Goal: Transaction & Acquisition: Obtain resource

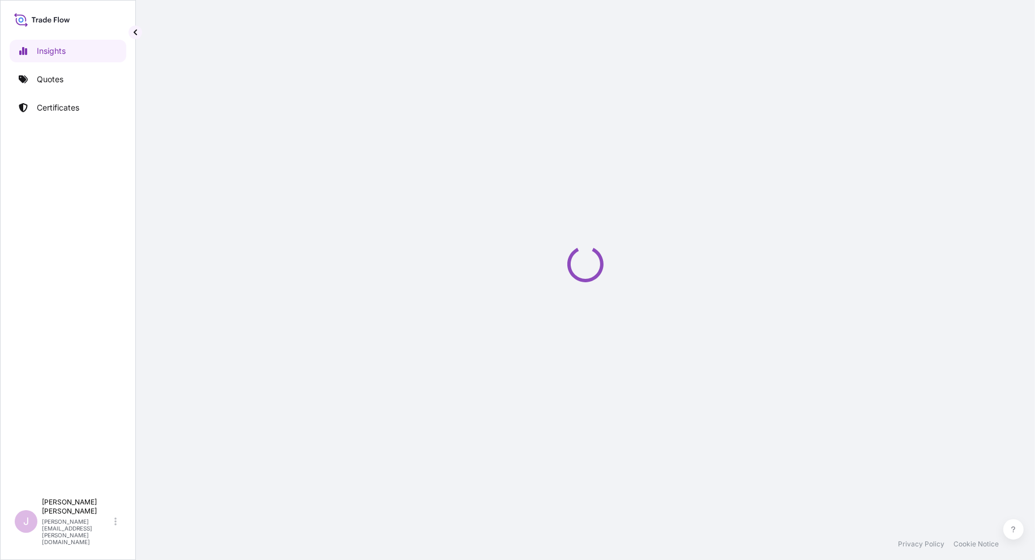
select select "2025"
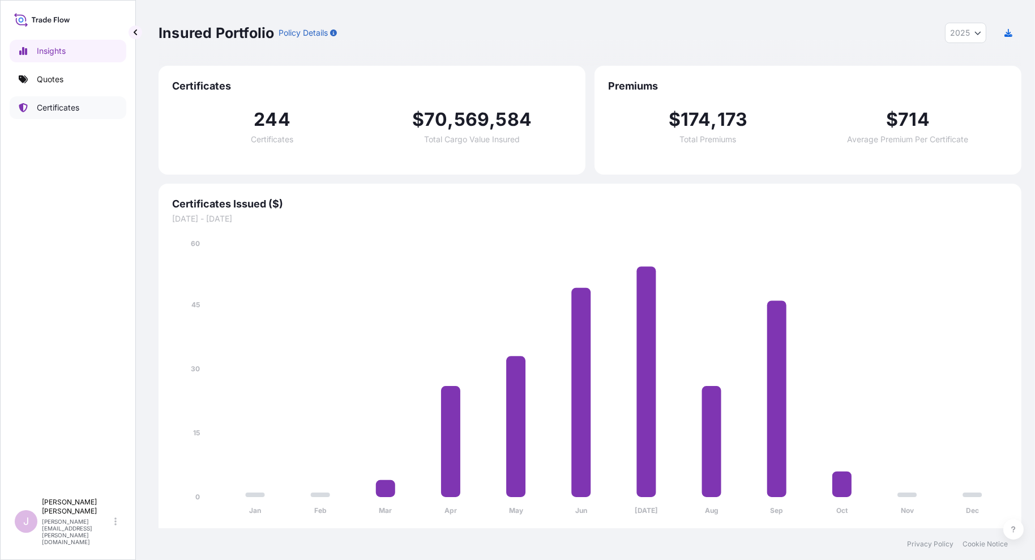
click at [56, 109] on p "Certificates" at bounding box center [58, 107] width 42 height 11
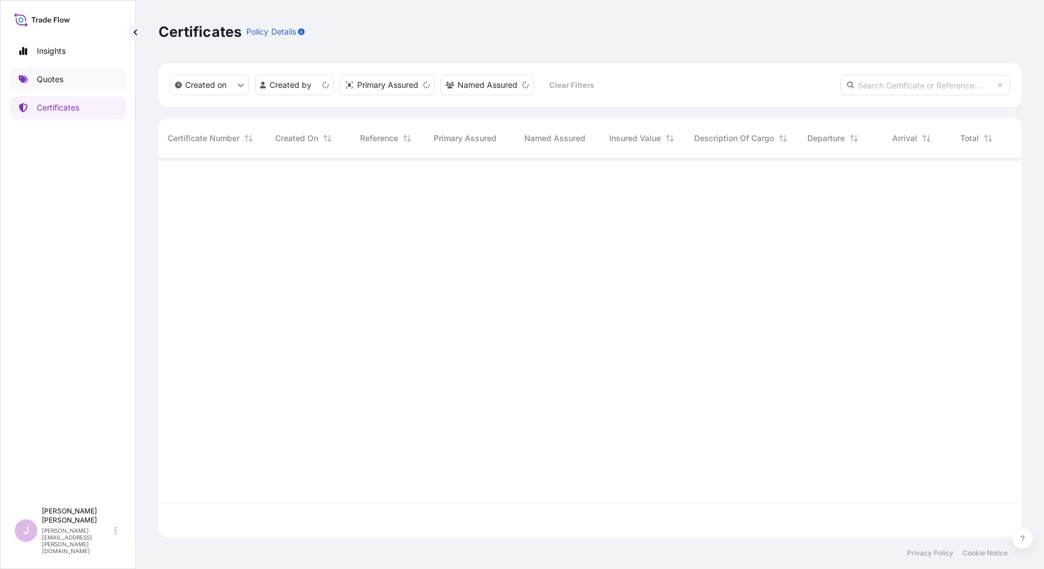
scroll to position [375, 854]
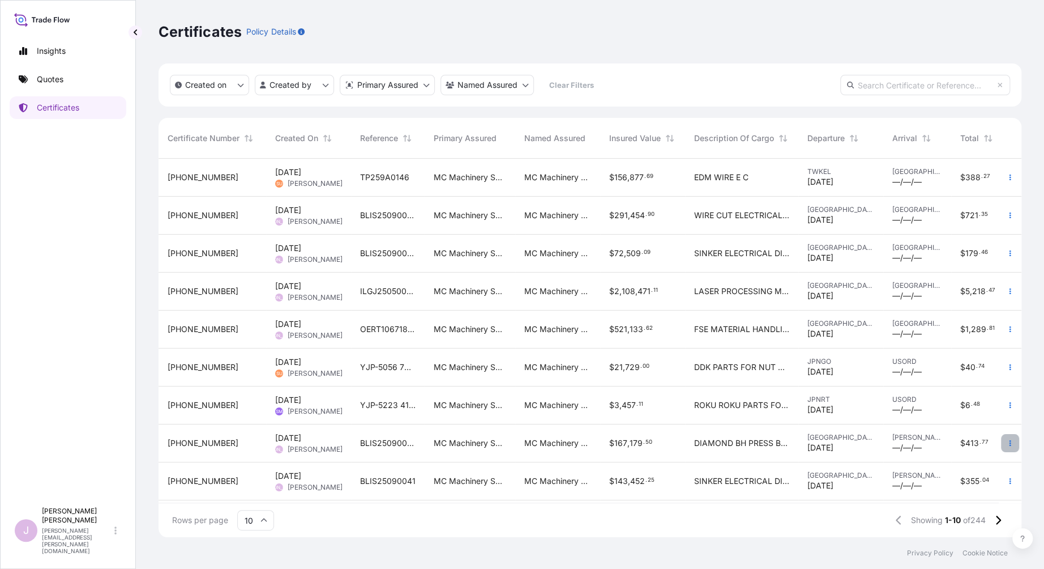
click at [1007, 441] on icon "button" at bounding box center [1010, 442] width 7 height 7
click at [943, 443] on p "Duplicate quote" at bounding box center [938, 444] width 59 height 11
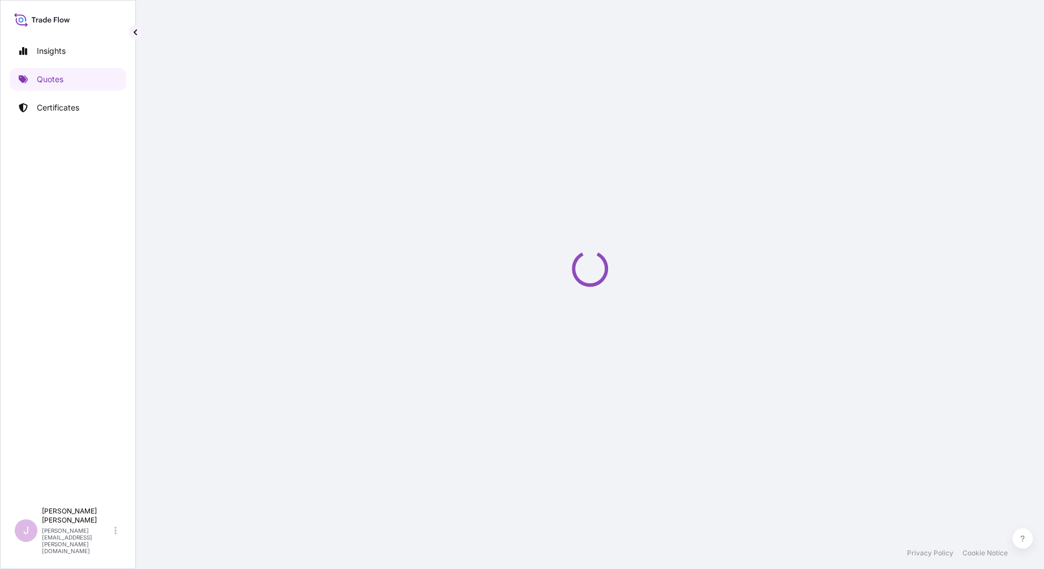
select select "Ocean Vessel"
select select "Road / [GEOGRAPHIC_DATA]"
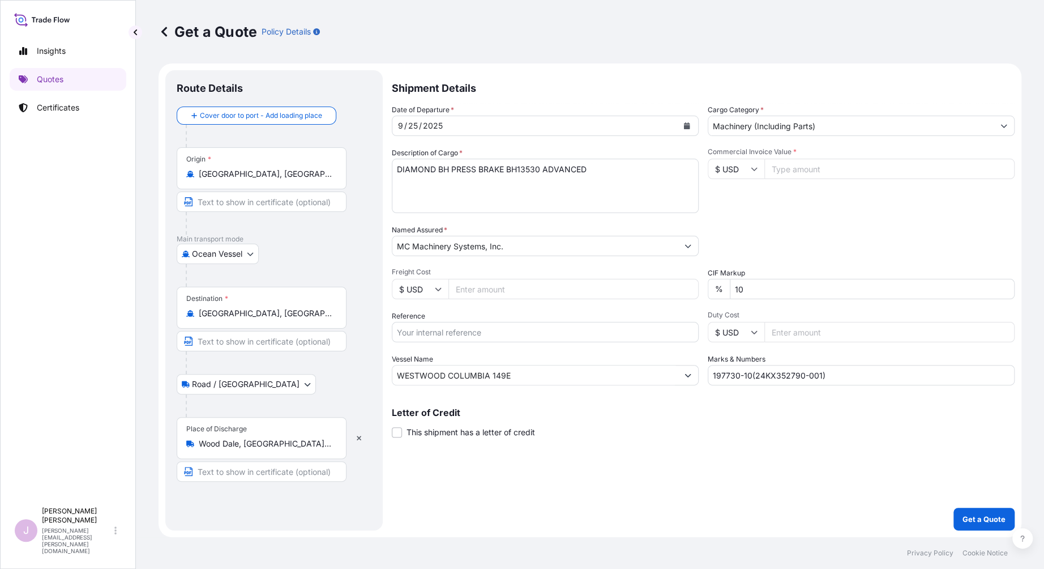
click at [684, 125] on icon "Calendar" at bounding box center [687, 125] width 6 height 7
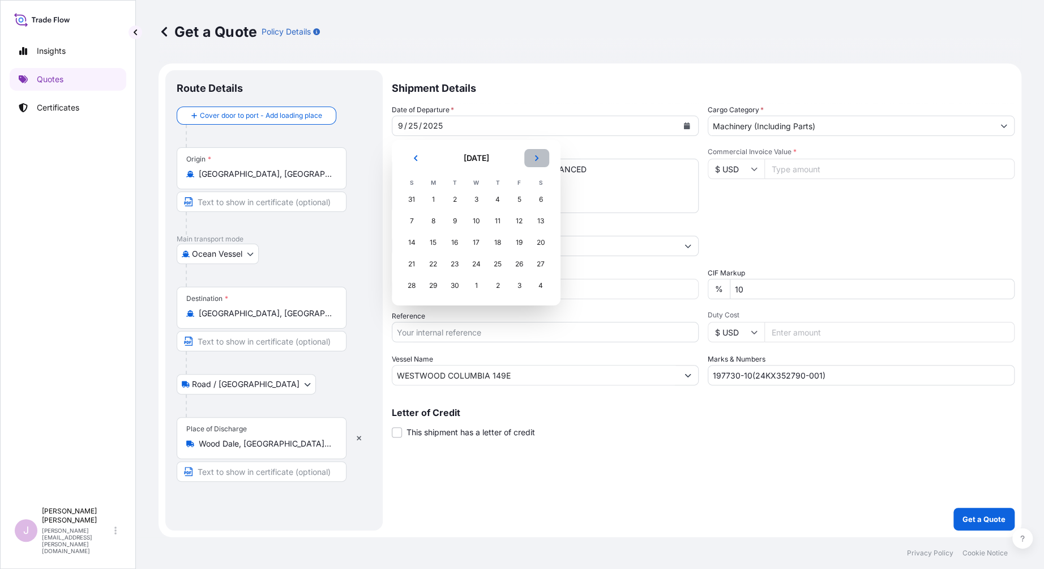
click at [535, 160] on icon "Next" at bounding box center [536, 158] width 7 height 7
click at [517, 194] on div "3" at bounding box center [519, 199] width 20 height 20
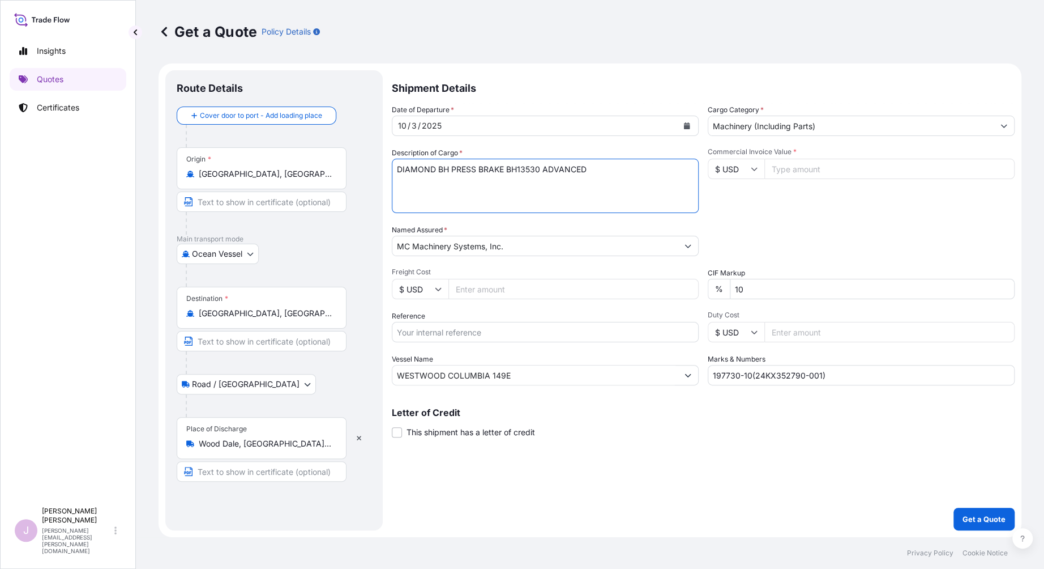
drag, startPoint x: 463, startPoint y: 166, endPoint x: 227, endPoint y: 166, distance: 236.2
click at [227, 166] on form "Route Details Cover door to port - Add loading place Place of loading Road / [G…" at bounding box center [590, 299] width 863 height 473
type textarea "K"
type textarea "SINKER ELECTRICAL DISCHARGE MACHINE"
click at [468, 290] on input "Freight Cost" at bounding box center [574, 289] width 250 height 20
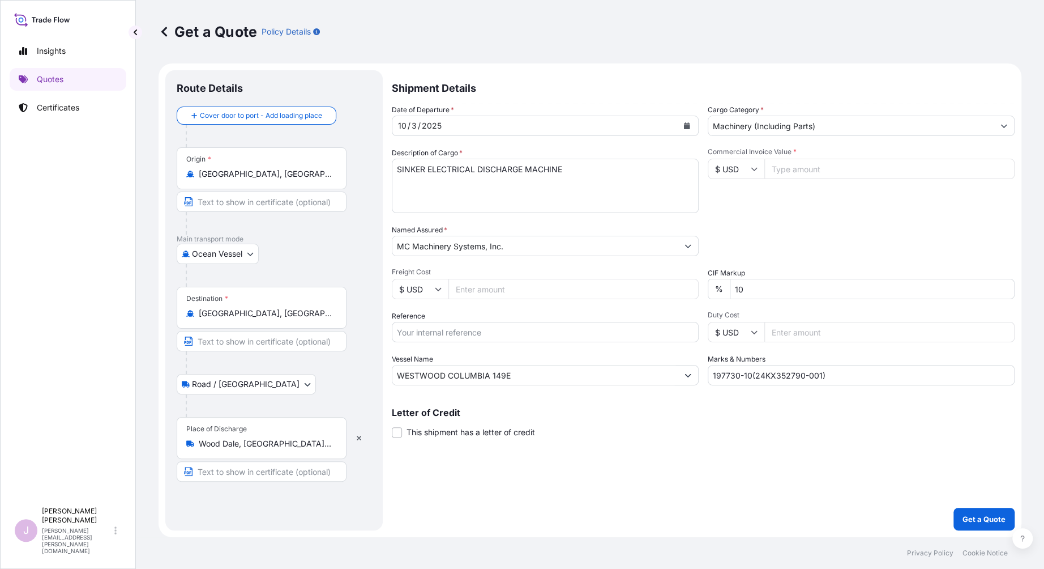
click at [456, 294] on input "Freight Cost" at bounding box center [574, 289] width 250 height 20
paste input "19269.04"
type input "19269.04"
click at [412, 330] on input "Reference" at bounding box center [545, 332] width 307 height 20
type input "BLIS25100004"
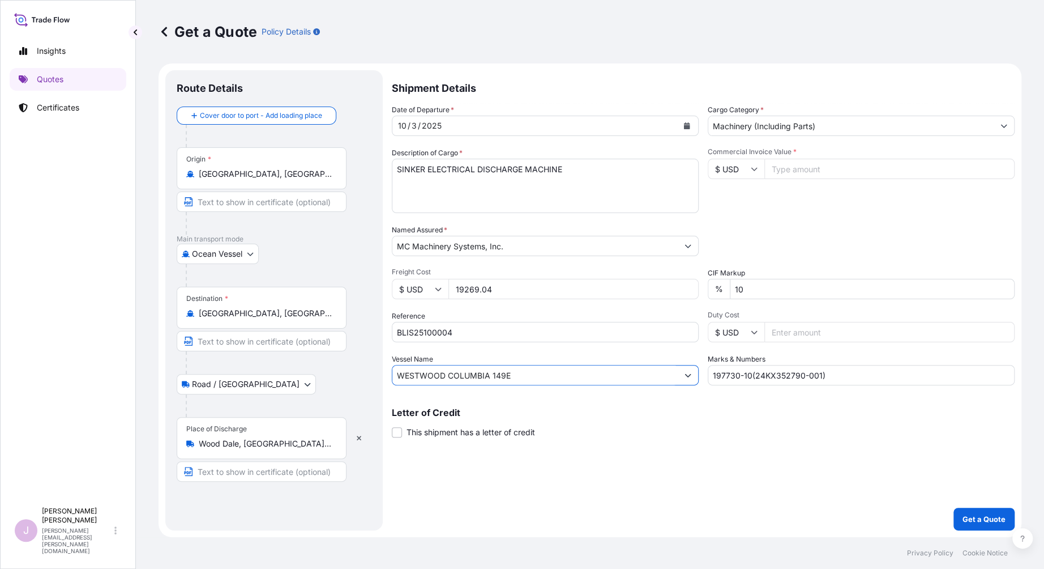
drag, startPoint x: 520, startPoint y: 378, endPoint x: 445, endPoint y: 374, distance: 75.4
click at [445, 374] on input "WESTWOOD COLUMBIA 149E" at bounding box center [534, 375] width 285 height 20
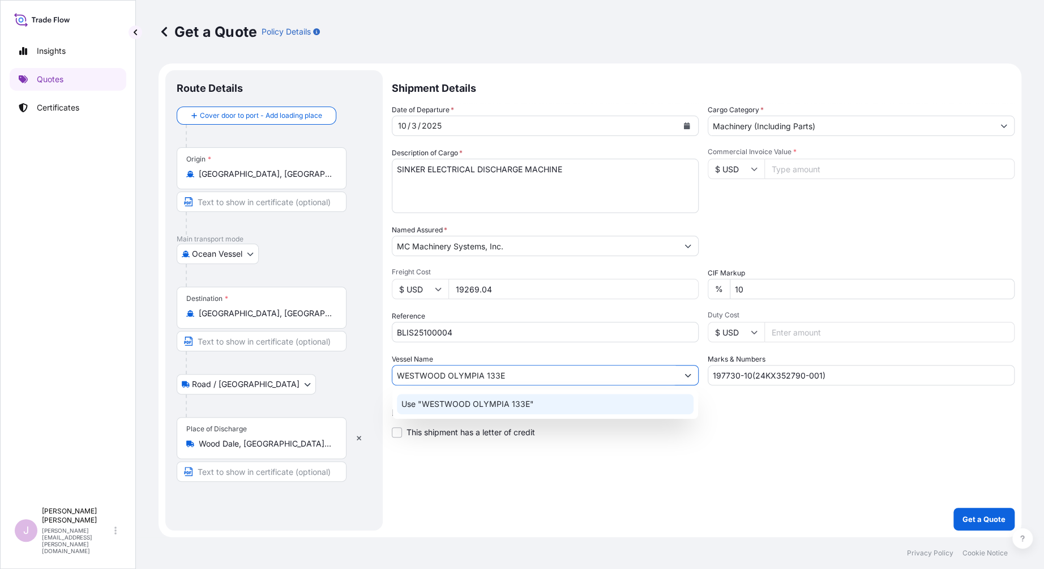
click at [567, 377] on input "WESTWOOD OLYMPIA 133E" at bounding box center [534, 375] width 285 height 20
type input "WESTWOOD OLYMPIA 133E"
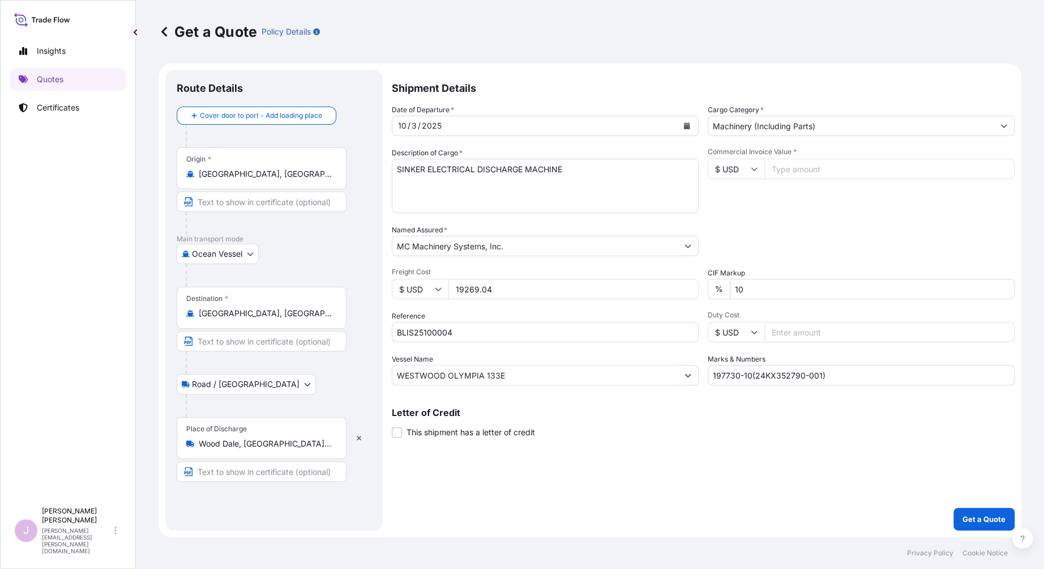
drag, startPoint x: 813, startPoint y: 174, endPoint x: 808, endPoint y: 170, distance: 7.3
click at [813, 173] on input "Commercial Invoice Value *" at bounding box center [890, 169] width 250 height 20
paste input "111142.10"
type input "111142.10"
drag, startPoint x: 844, startPoint y: 376, endPoint x: 499, endPoint y: 428, distance: 348.7
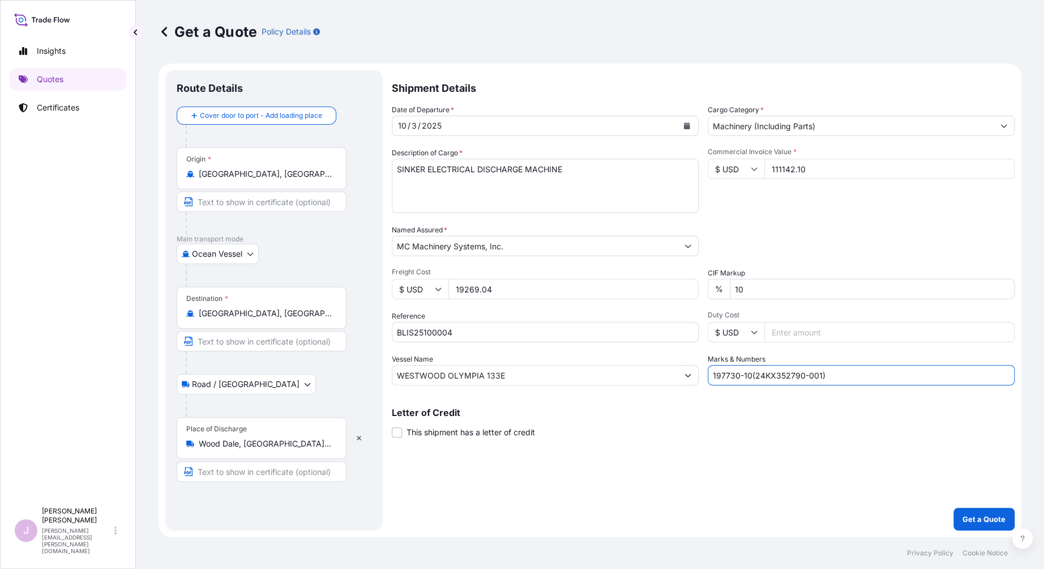
click at [510, 411] on div "Shipment Details Date of Departure * [DATE] Cargo Category * Machinery (Includi…" at bounding box center [703, 300] width 623 height 460
type input "195530-20(P1EYCB)"
click at [1000, 511] on button "Get a Quote" at bounding box center [984, 518] width 61 height 23
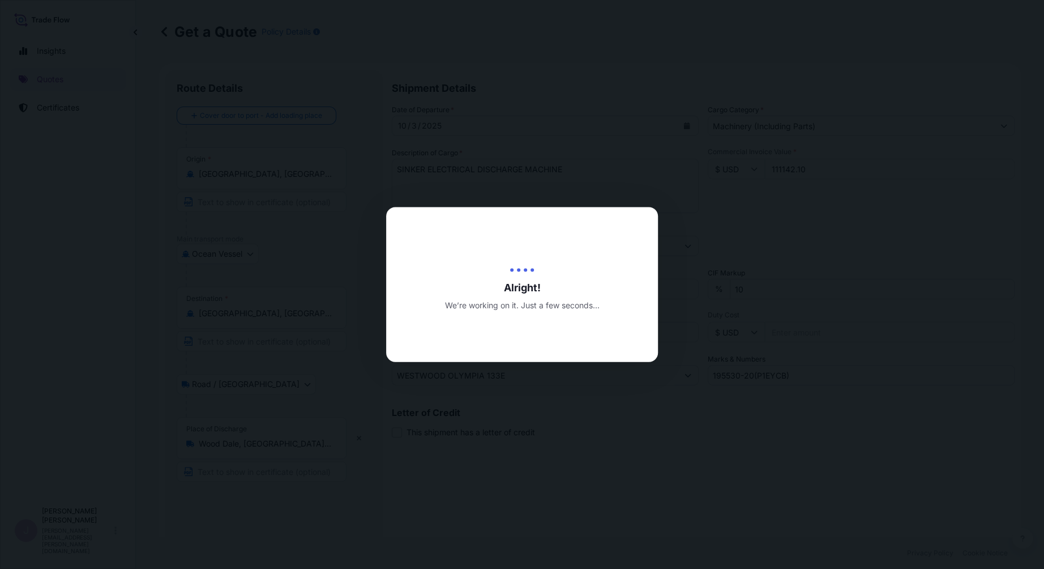
type input "[DATE]"
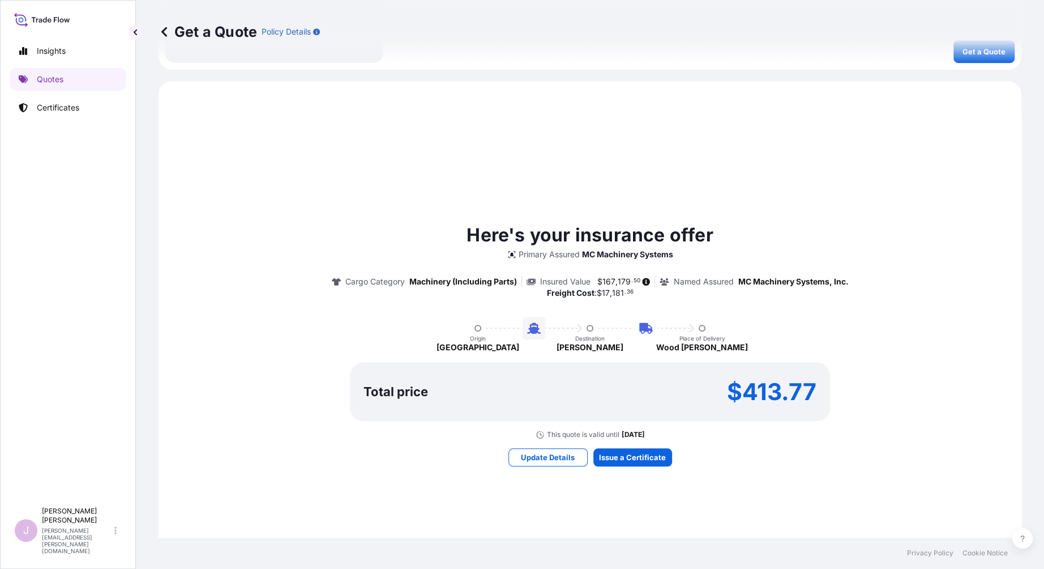
scroll to position [555, 0]
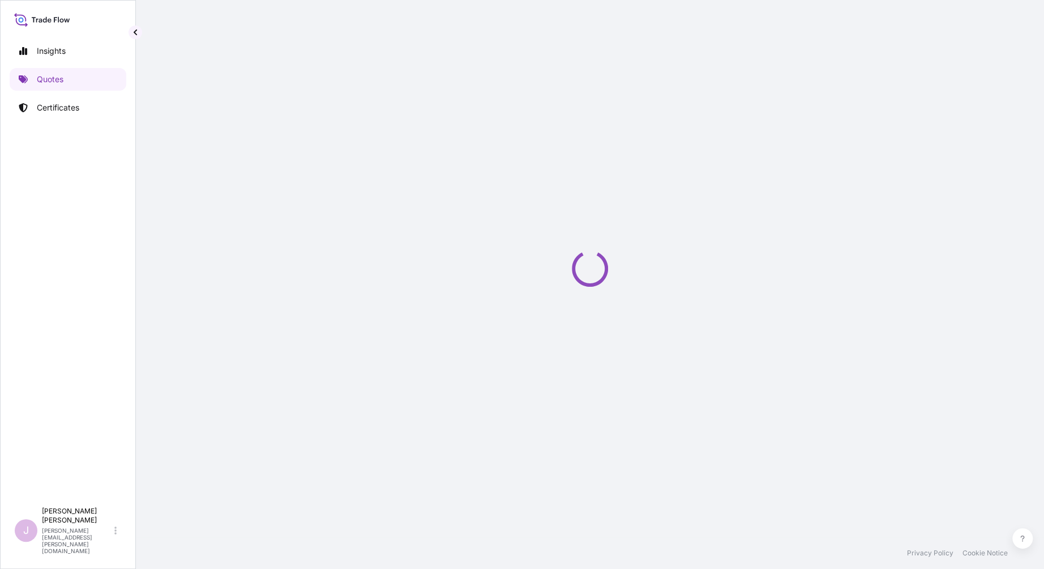
select select "Ocean Vessel"
select select "Road / [GEOGRAPHIC_DATA]"
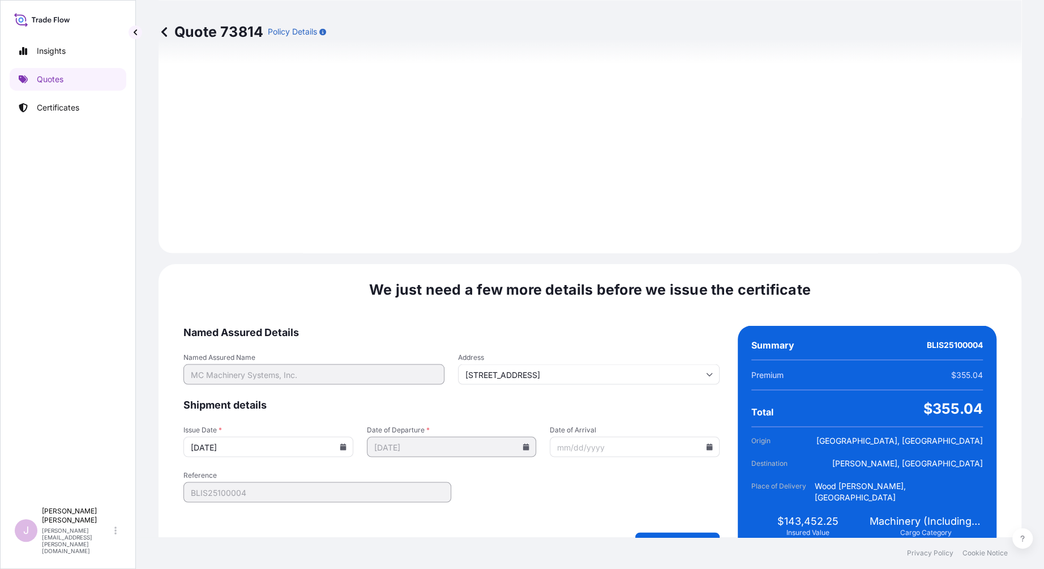
scroll to position [1289, 0]
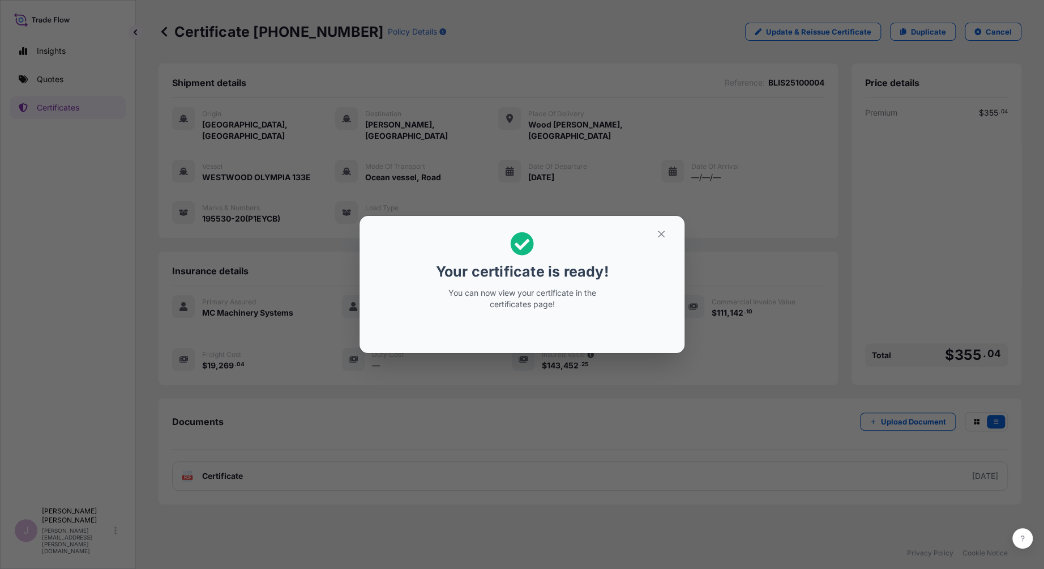
click at [623, 236] on h2 "Your certificate is ready! You can now view your certificate in the certificate…" at bounding box center [522, 271] width 307 height 92
click at [654, 236] on button "button" at bounding box center [661, 234] width 28 height 18
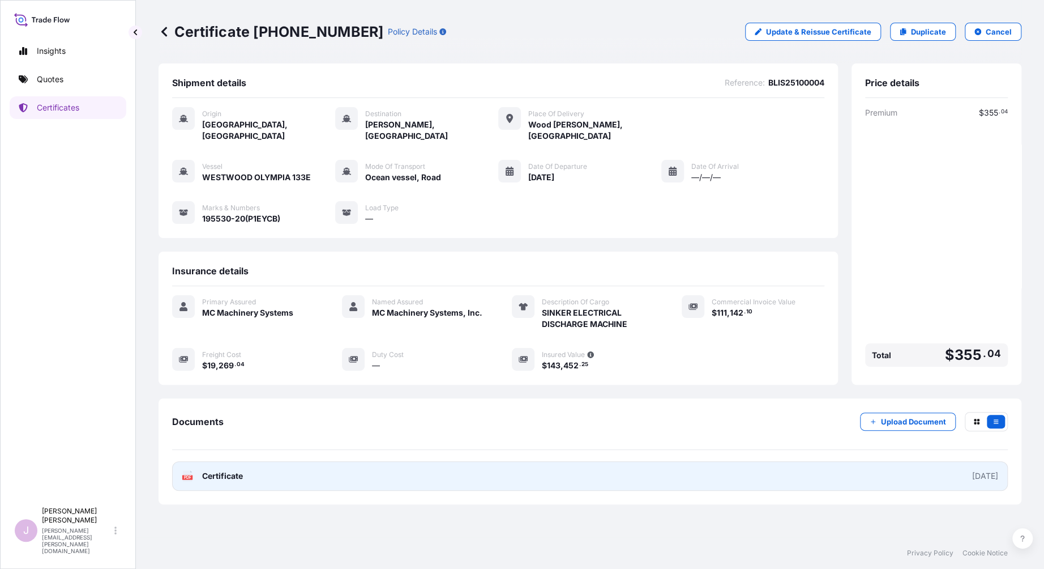
click at [189, 475] on text "PDF" at bounding box center [187, 477] width 7 height 4
